Goal: Book appointment/travel/reservation

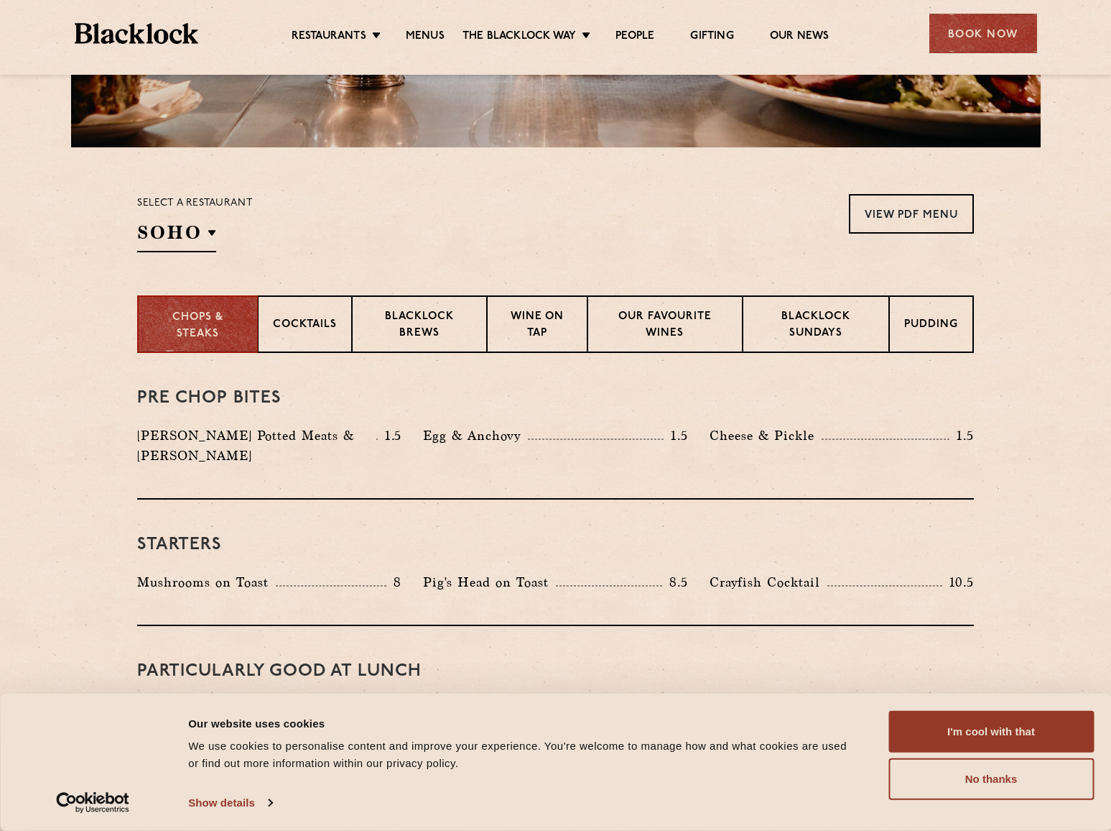
scroll to position [373, 0]
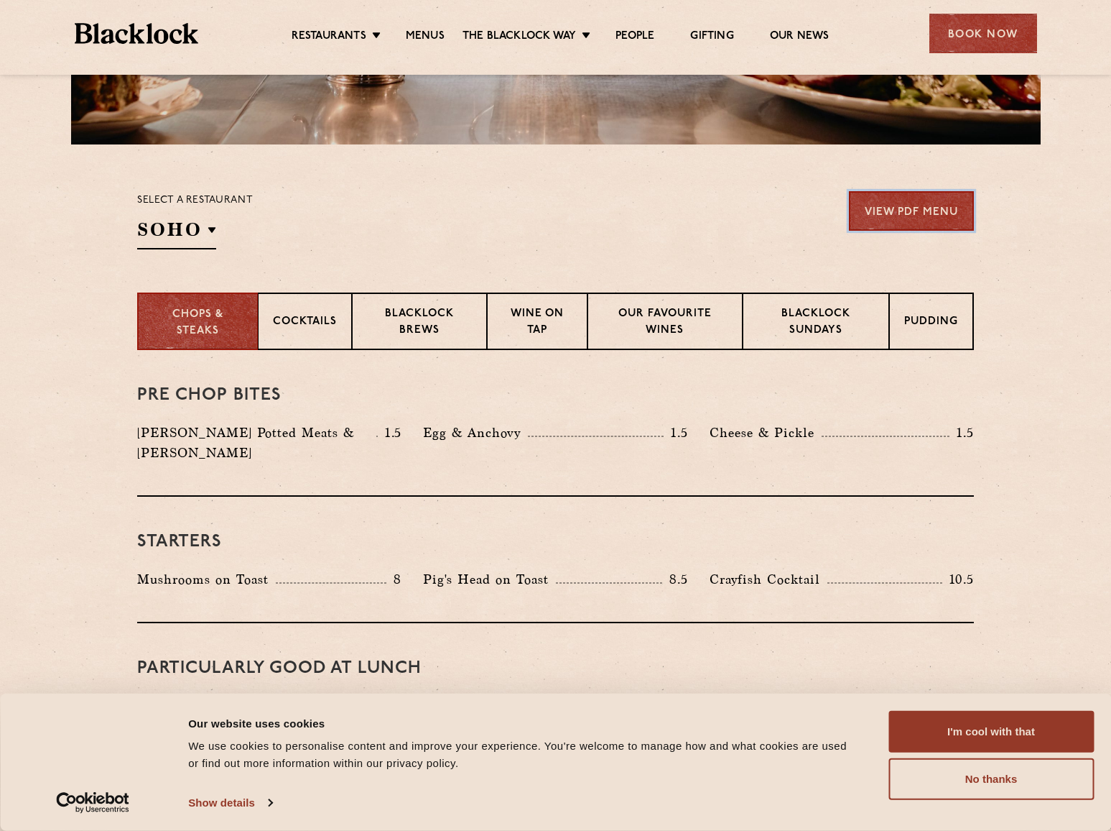
click at [889, 211] on link "View PDF Menu" at bounding box center [911, 211] width 125 height 40
click at [631, 440] on div "Egg & Anchovy 1.5" at bounding box center [555, 432] width 264 height 20
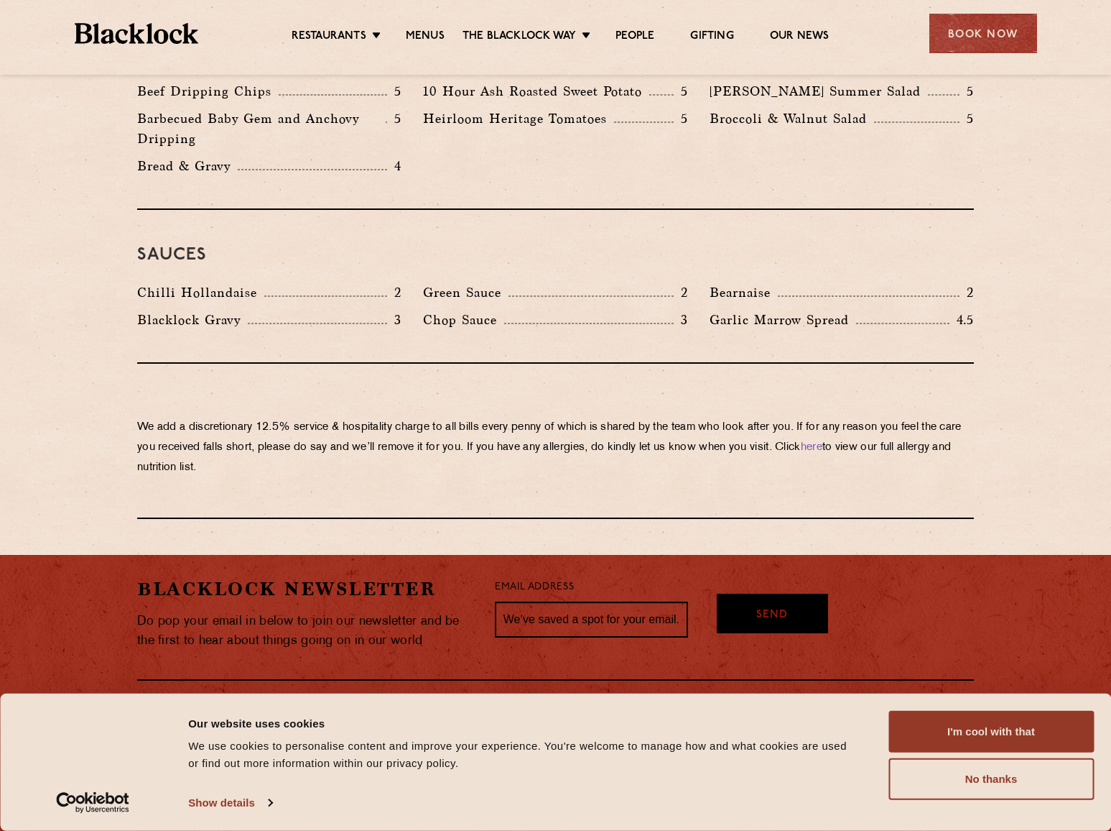
scroll to position [0, 0]
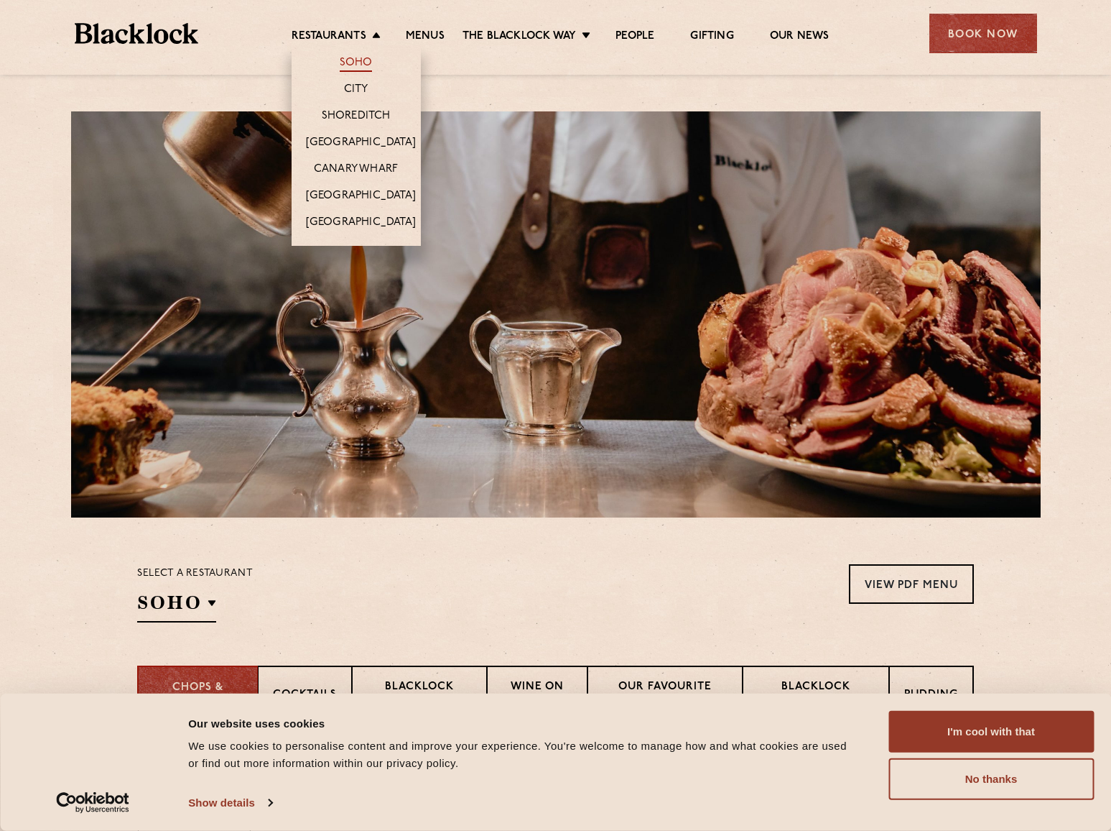
click at [345, 62] on link "Soho" at bounding box center [356, 64] width 33 height 16
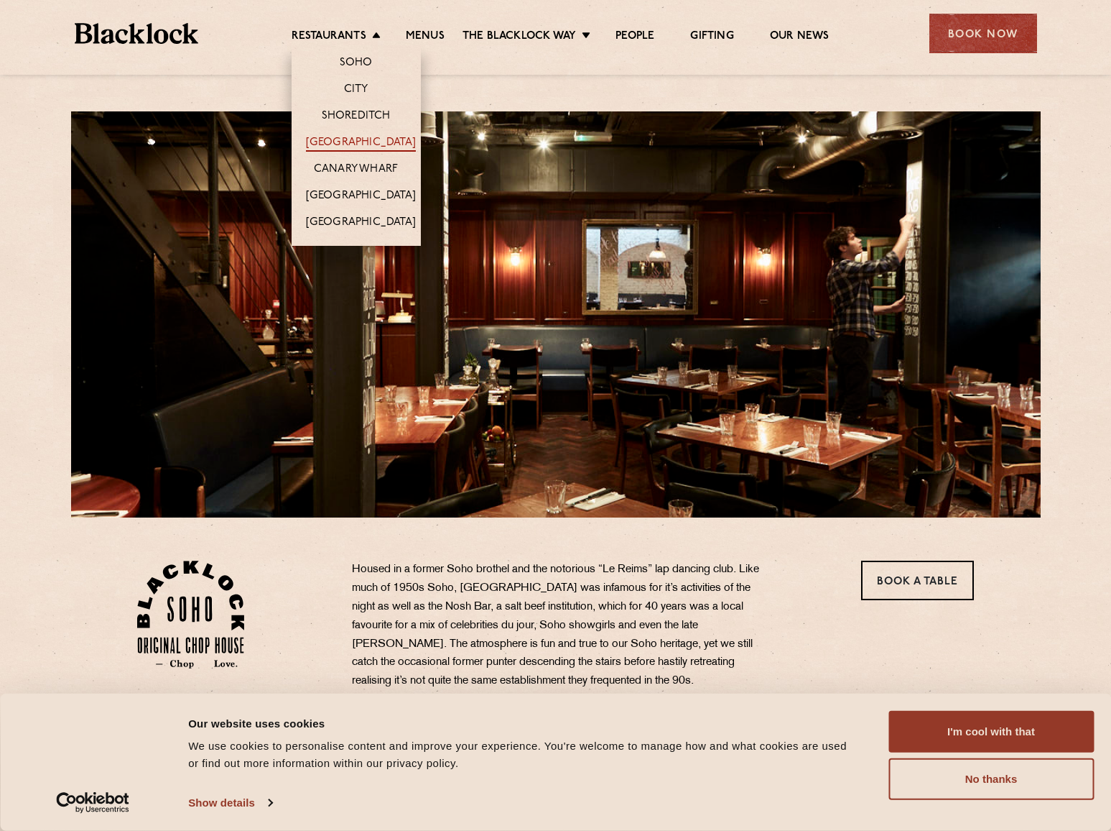
click at [361, 142] on link "[GEOGRAPHIC_DATA]" at bounding box center [361, 144] width 110 height 16
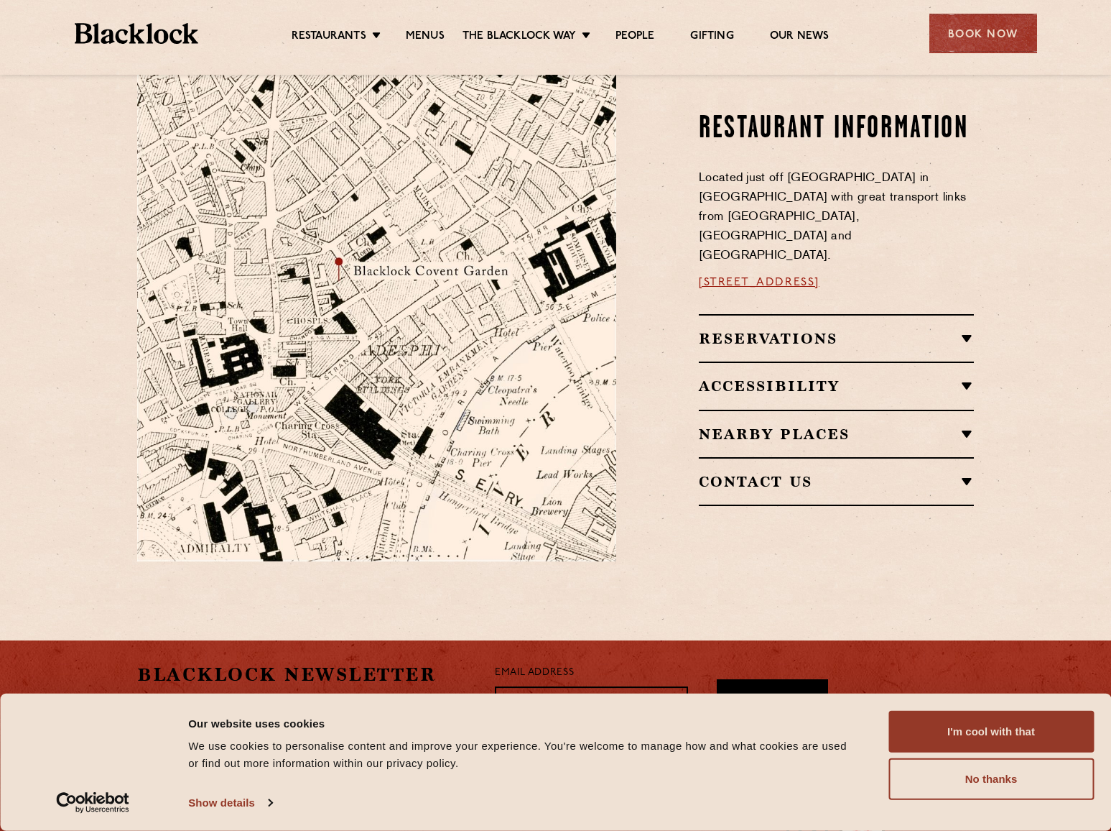
scroll to position [771, 0]
click at [753, 330] on h2 "Reservations" at bounding box center [836, 338] width 275 height 17
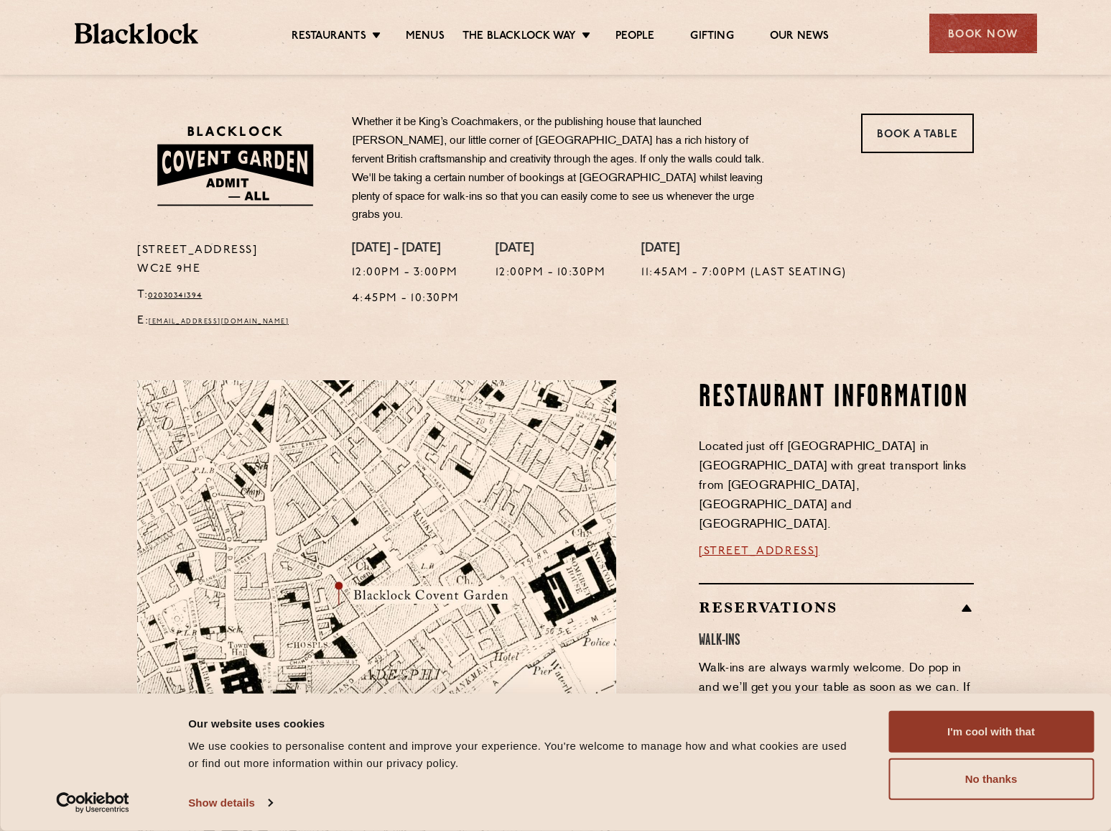
scroll to position [0, 0]
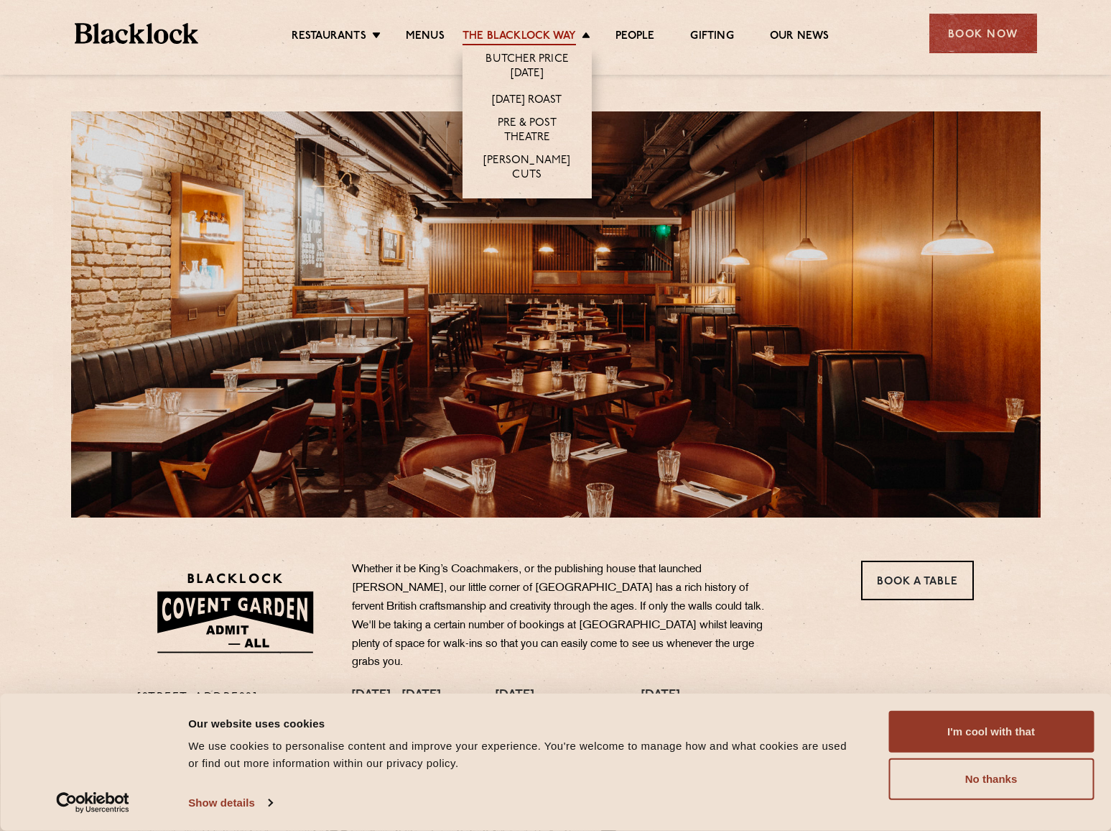
drag, startPoint x: 509, startPoint y: 29, endPoint x: 463, endPoint y: 33, distance: 45.5
click at [445, 31] on ul "Restaurants Soho City Shoreditch Covent Garden Canary Wharf Manchester Birmingh…" at bounding box center [560, 33] width 724 height 23
click at [535, 72] on link "Butcher Price [DATE]" at bounding box center [527, 67] width 101 height 30
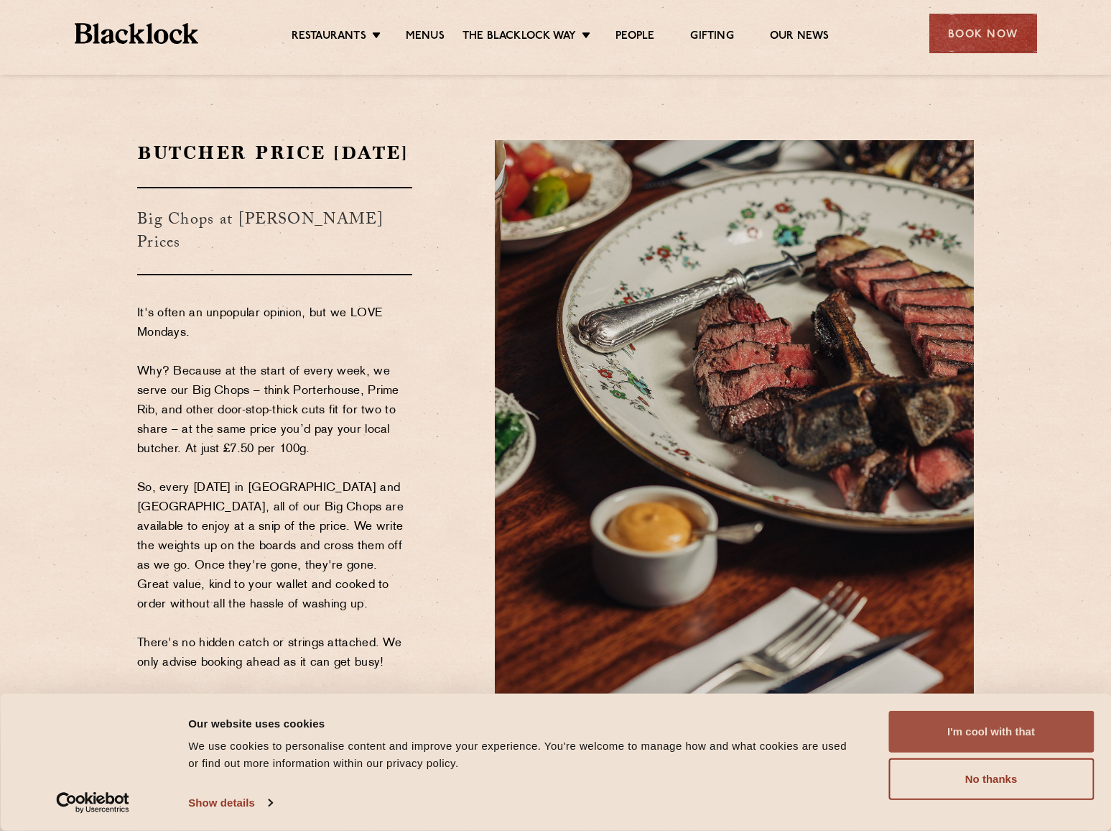
click at [992, 738] on button "I'm cool with that" at bounding box center [991, 732] width 205 height 42
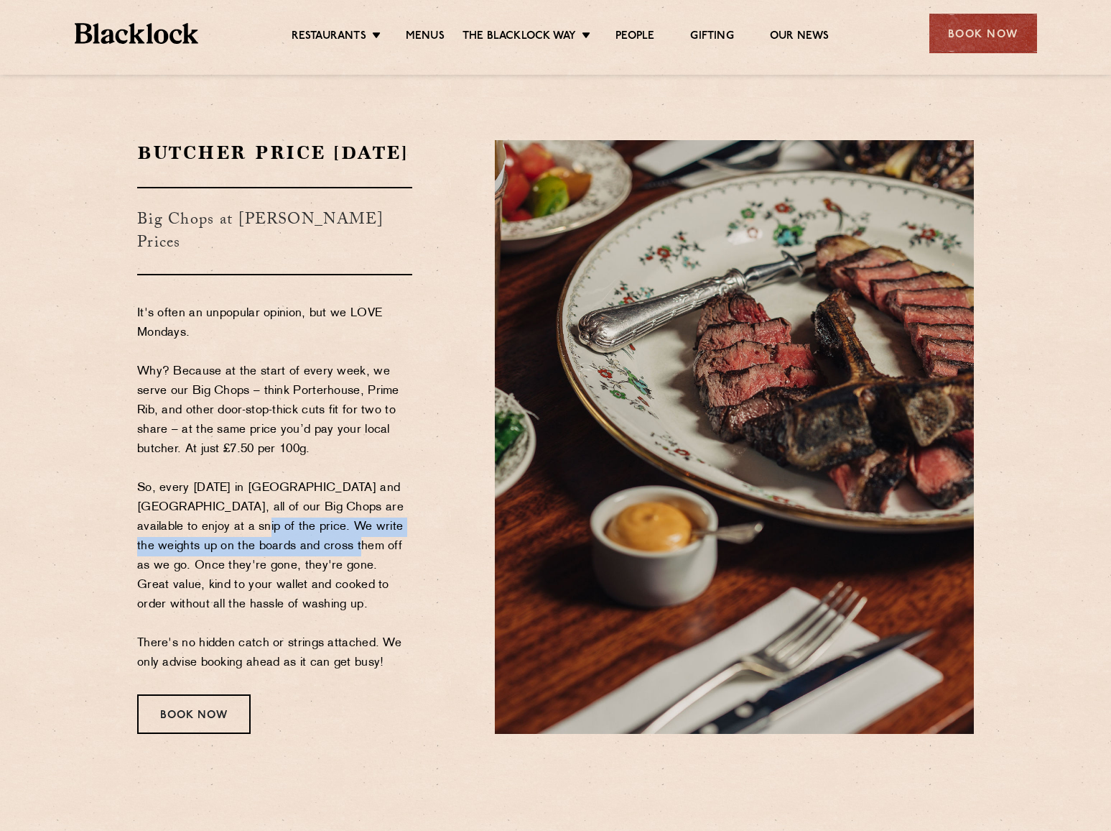
drag, startPoint x: 193, startPoint y: 527, endPoint x: 294, endPoint y: 545, distance: 102.9
click at [294, 545] on p "It's often an unpopular opinion, but we LOVE Mondays. Why? Because at the start…" at bounding box center [274, 488] width 275 height 369
click at [208, 569] on p "It's often an unpopular opinion, but we LOVE Mondays. Why? Because at the start…" at bounding box center [274, 488] width 275 height 369
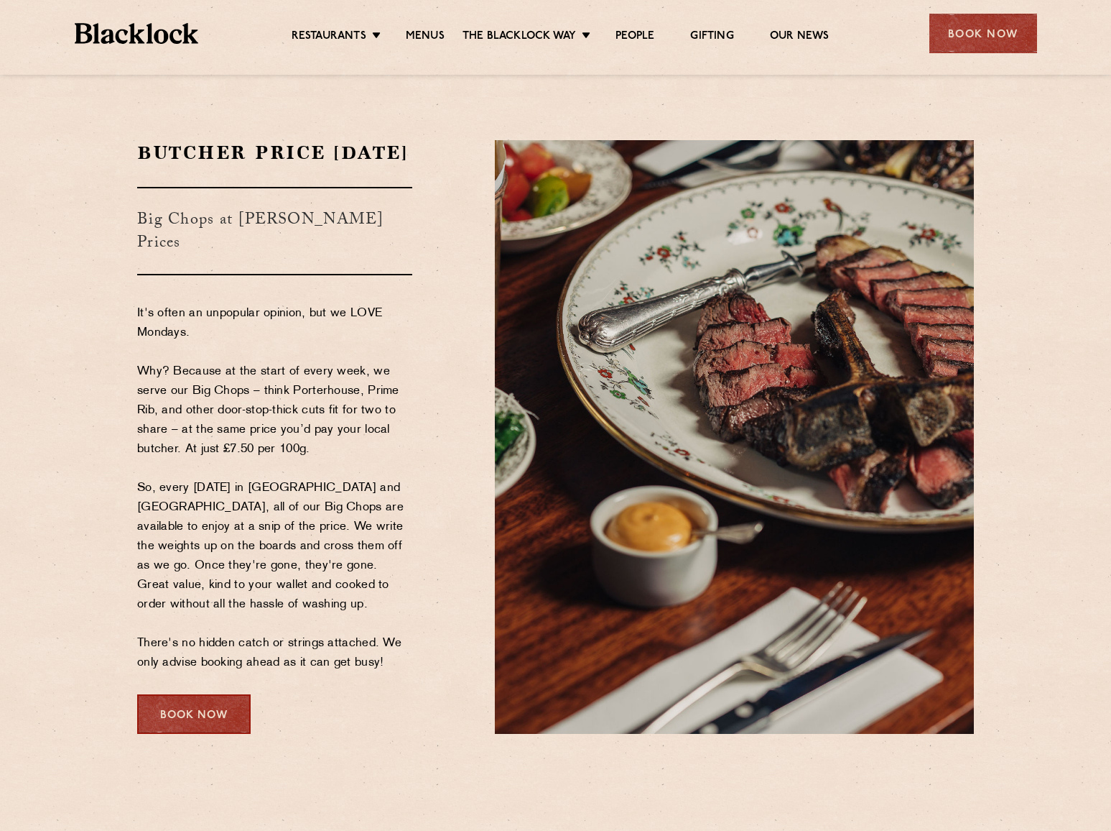
click at [198, 742] on section "Butcher Price Monday Big Chops at Butcher's Prices It's often an unpopular opin…" at bounding box center [555, 437] width 1111 height 680
click at [205, 716] on div "Book Now" at bounding box center [194, 714] width 114 height 40
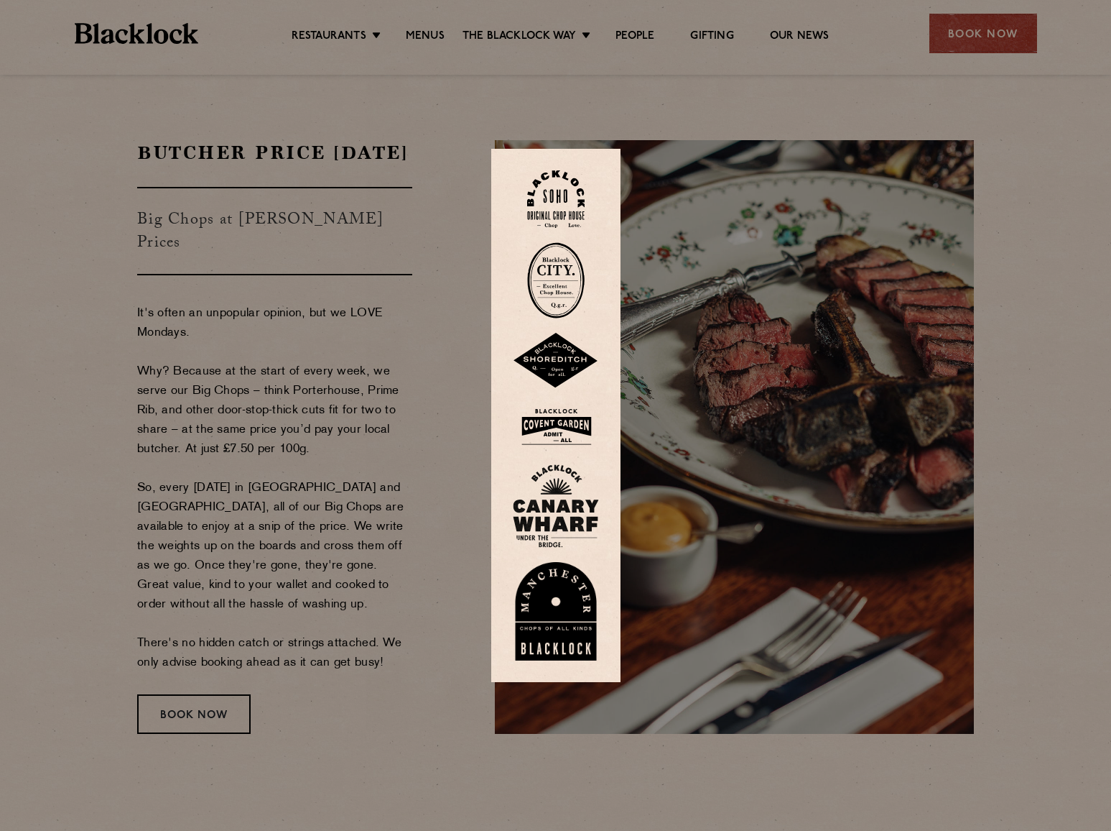
click at [563, 438] on img at bounding box center [556, 426] width 86 height 47
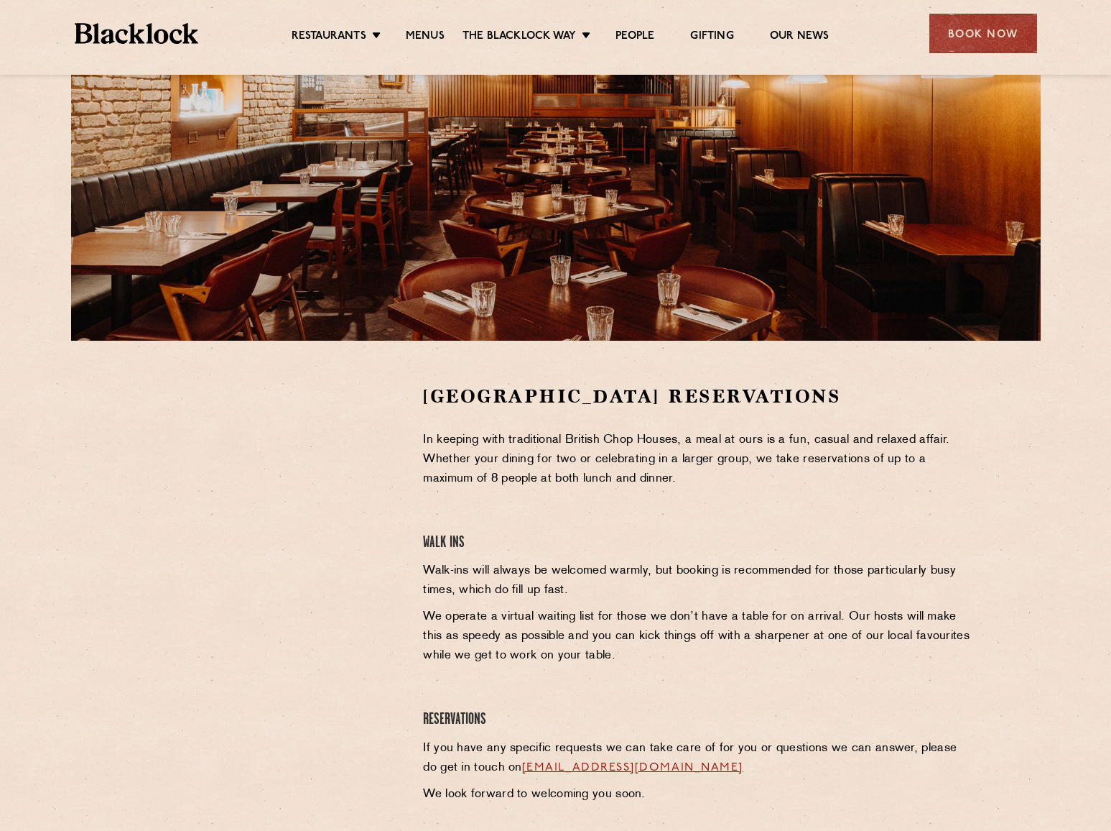
scroll to position [177, 0]
